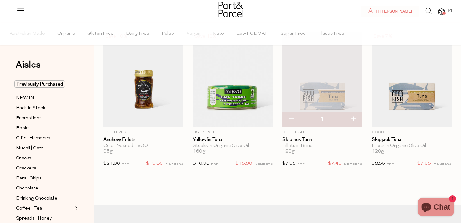
scroll to position [317, 0]
click at [442, 12] on span at bounding box center [443, 13] width 3 height 3
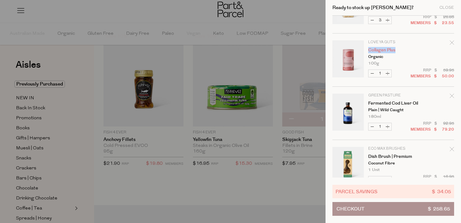
scroll to position [148, 0]
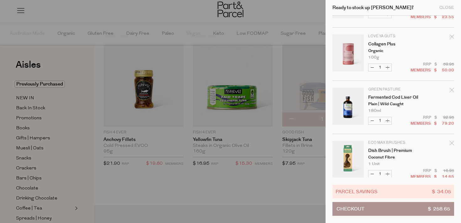
click at [381, 40] on td "Love Ya Guts Collagen Plus Organic 100g Only 3 Available" at bounding box center [411, 46] width 86 height 25
click at [382, 44] on link "Collagen Plus" at bounding box center [392, 44] width 49 height 4
click at [381, 43] on link "Collagen Plus" at bounding box center [392, 44] width 49 height 4
